Goal: Find specific page/section: Find specific page/section

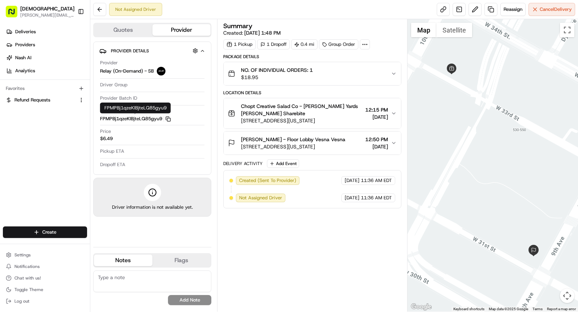
click at [167, 119] on icon "button" at bounding box center [167, 118] width 5 height 5
click at [167, 118] on icon "button" at bounding box center [167, 118] width 5 height 5
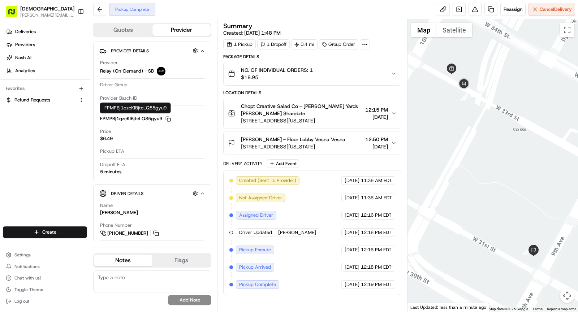
click at [305, 112] on span "Chopt Creative Salad Co - Hudson Yards D.E. Shaw Sharebite" at bounding box center [301, 110] width 121 height 14
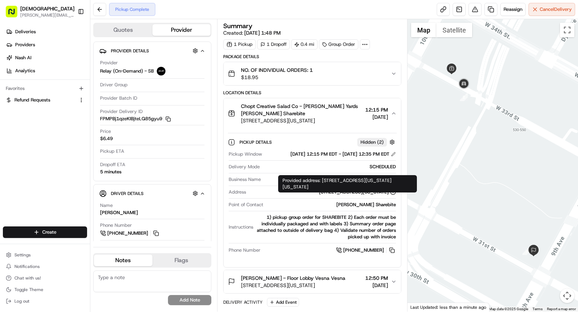
click at [352, 195] on div "[STREET_ADDRESS][US_STATE]" at bounding box center [357, 192] width 77 height 7
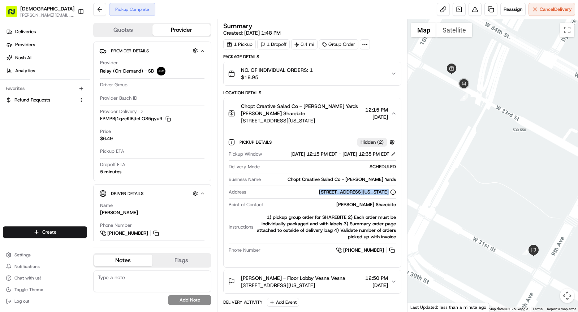
copy div "[STREET_ADDRESS][US_STATE]"
click at [361, 183] on div "Chopt Creative Salad Co - [PERSON_NAME] Yards" at bounding box center [330, 179] width 132 height 7
copy div "Chopt Creative Salad Co - [PERSON_NAME] Yards"
